Goal: Information Seeking & Learning: Learn about a topic

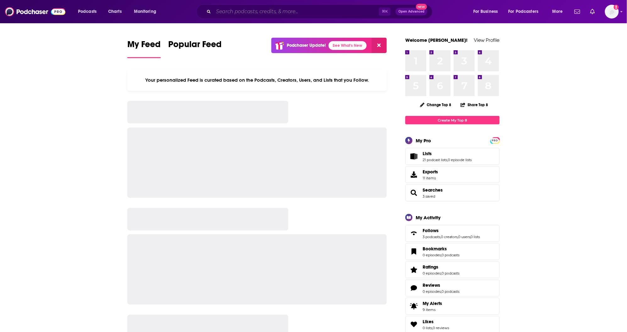
click at [235, 12] on input "Search podcasts, credits, & more..." at bounding box center [295, 12] width 165 height 10
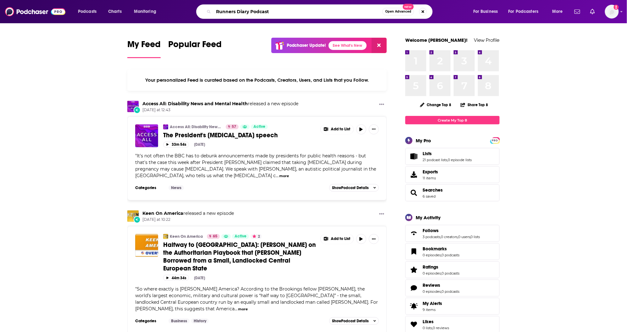
type input "Runners Diary Podcast"
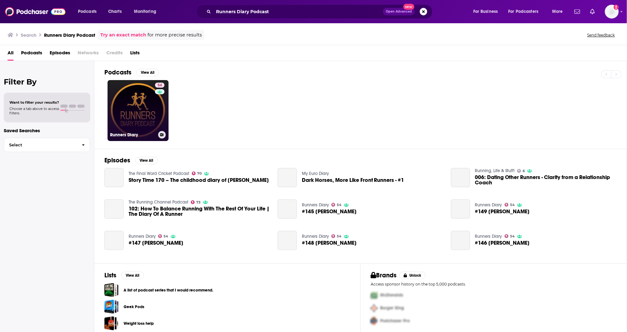
click at [133, 119] on link "54 Runners Diary" at bounding box center [138, 110] width 61 height 61
